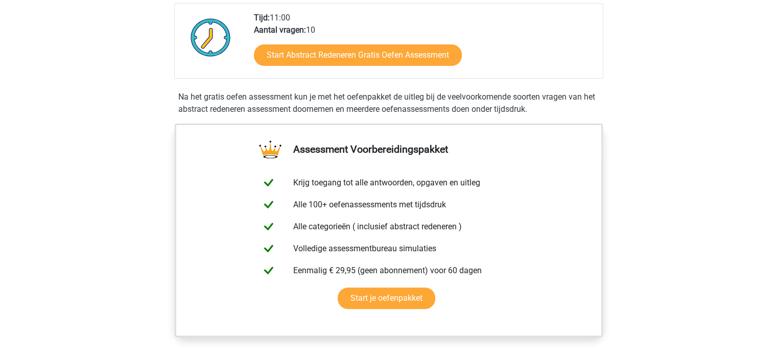
scroll to position [255, 0]
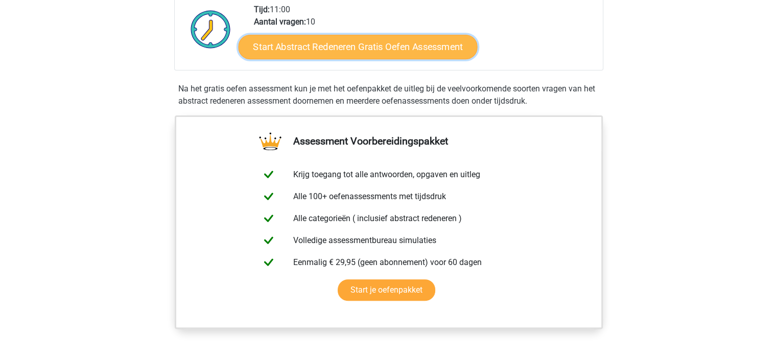
click at [337, 50] on link "Start Abstract Redeneren Gratis Oefen Assessment" at bounding box center [357, 46] width 239 height 25
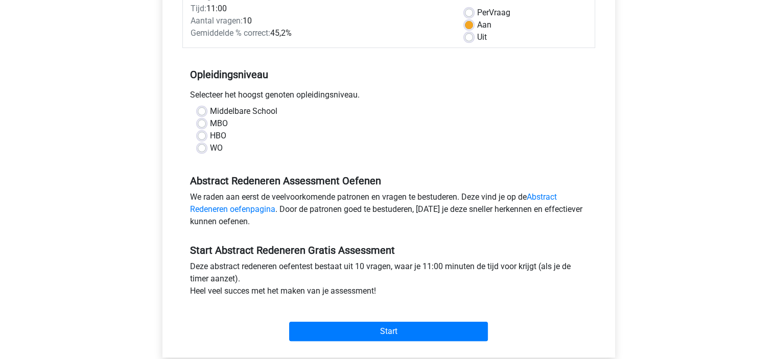
scroll to position [153, 0]
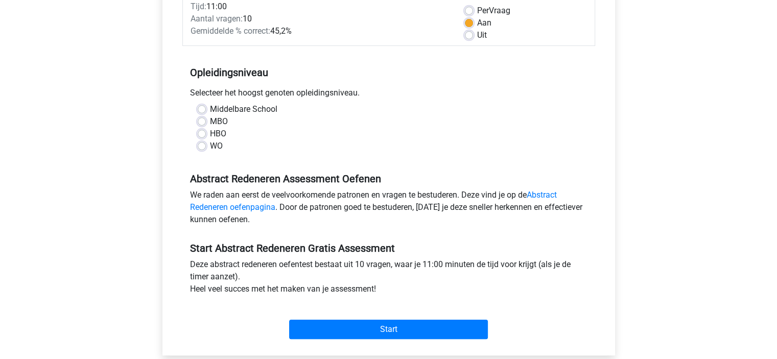
click at [210, 135] on label "HBO" at bounding box center [218, 134] width 16 height 12
click at [202, 135] on input "HBO" at bounding box center [202, 133] width 8 height 10
radio input "true"
click at [210, 147] on label "WO" at bounding box center [216, 146] width 13 height 12
click at [201, 147] on input "WO" at bounding box center [202, 145] width 8 height 10
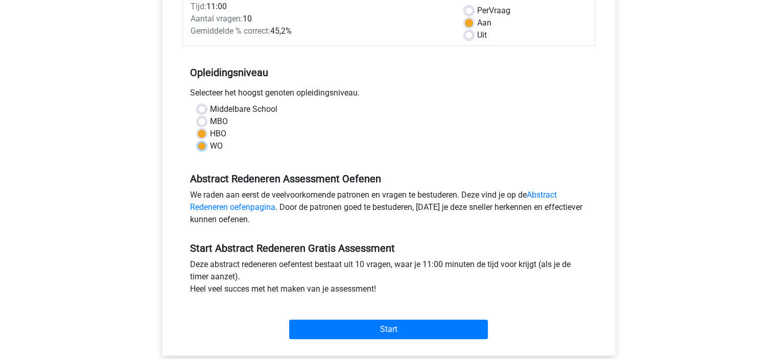
radio input "true"
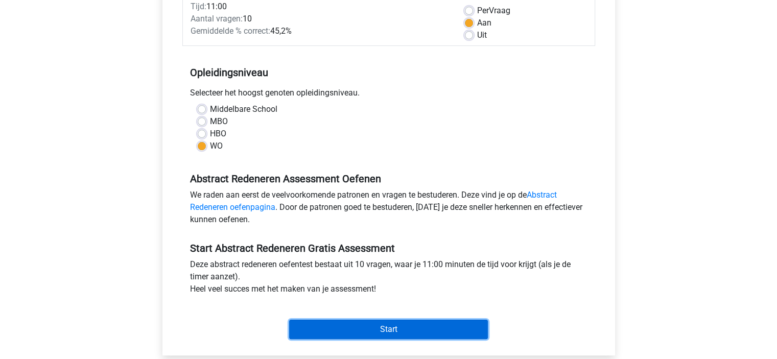
click at [392, 335] on input "Start" at bounding box center [388, 329] width 199 height 19
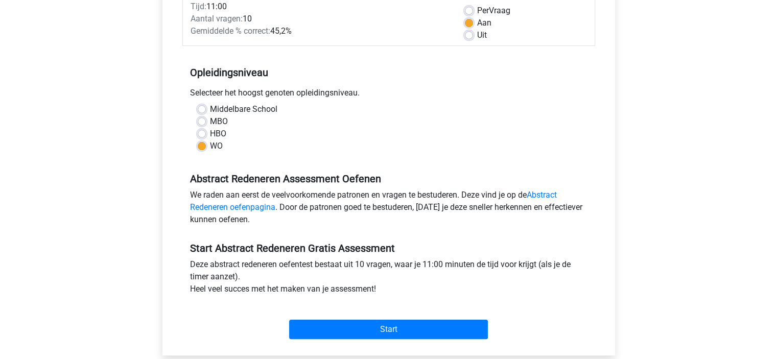
click at [210, 133] on label "HBO" at bounding box center [218, 134] width 16 height 12
click at [201, 133] on input "HBO" at bounding box center [202, 133] width 8 height 10
radio input "true"
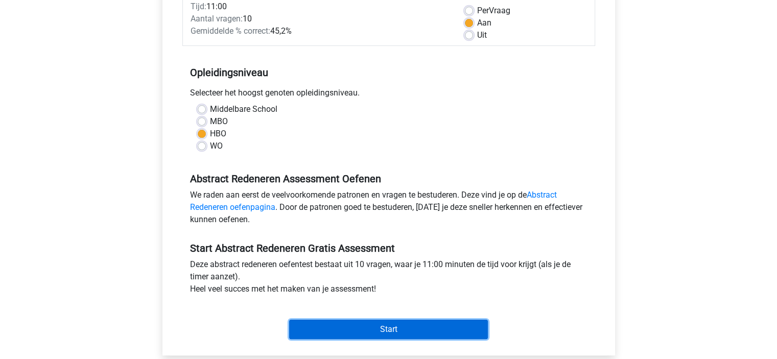
click at [377, 327] on input "Start" at bounding box center [388, 329] width 199 height 19
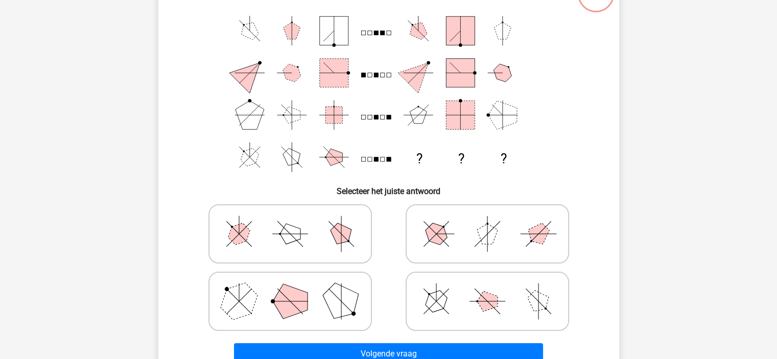
scroll to position [102, 0]
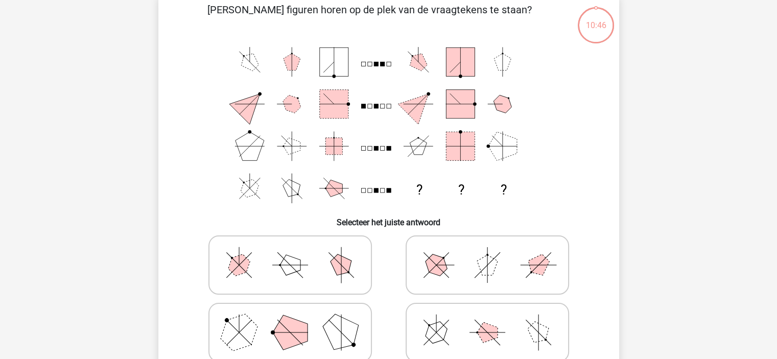
scroll to position [51, 0]
